Goal: Transaction & Acquisition: Purchase product/service

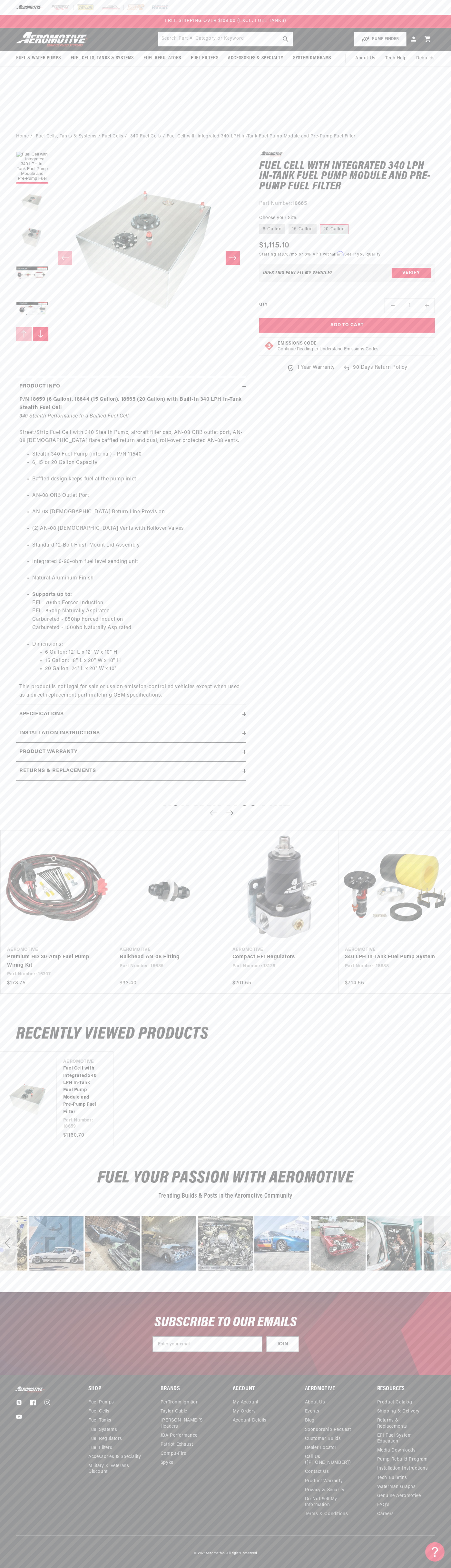
click at [170, 14] on div at bounding box center [226, 8] width 451 height 15
click at [432, 770] on div "0.0 star rating Write a review Fuel Cell with Integrated 340 LPH In-Tank Fuel P…" at bounding box center [341, 469] width 189 height 636
click at [1, 1563] on html "Skip to content Your cart Your cart is empty Loading... You may also like Subto…" at bounding box center [226, 784] width 451 height 1568
click at [26, 61] on span "Fuel & Water Pumps" at bounding box center [38, 58] width 45 height 7
